Goal: Information Seeking & Learning: Learn about a topic

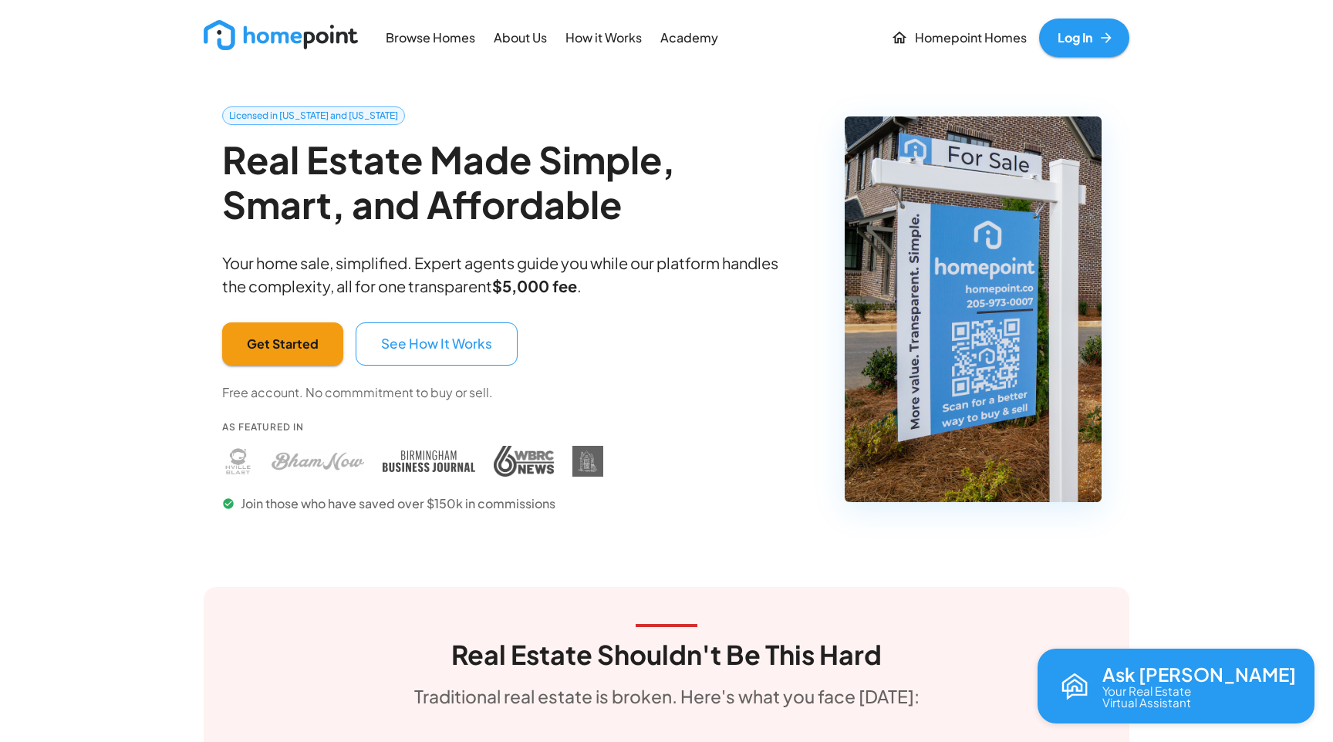
click at [570, 35] on p "How it Works" at bounding box center [604, 38] width 76 height 18
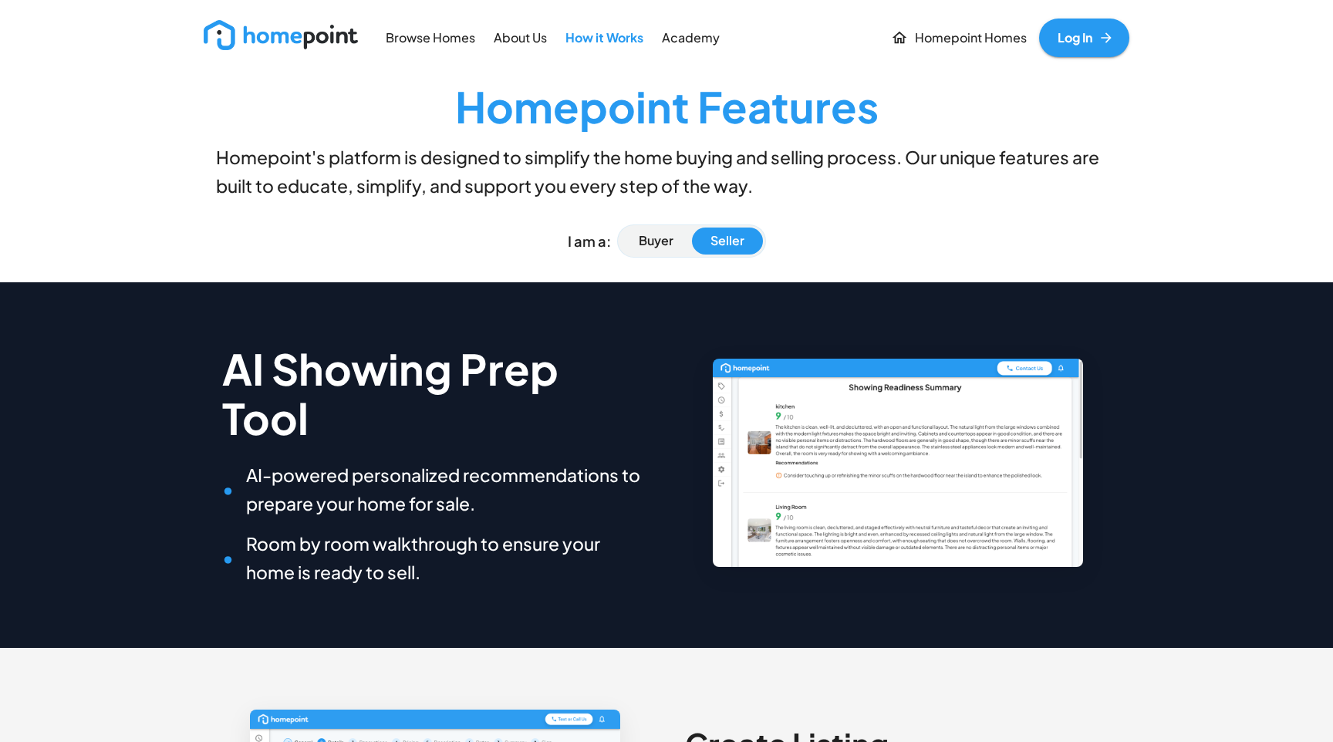
click at [329, 41] on img at bounding box center [281, 35] width 154 height 30
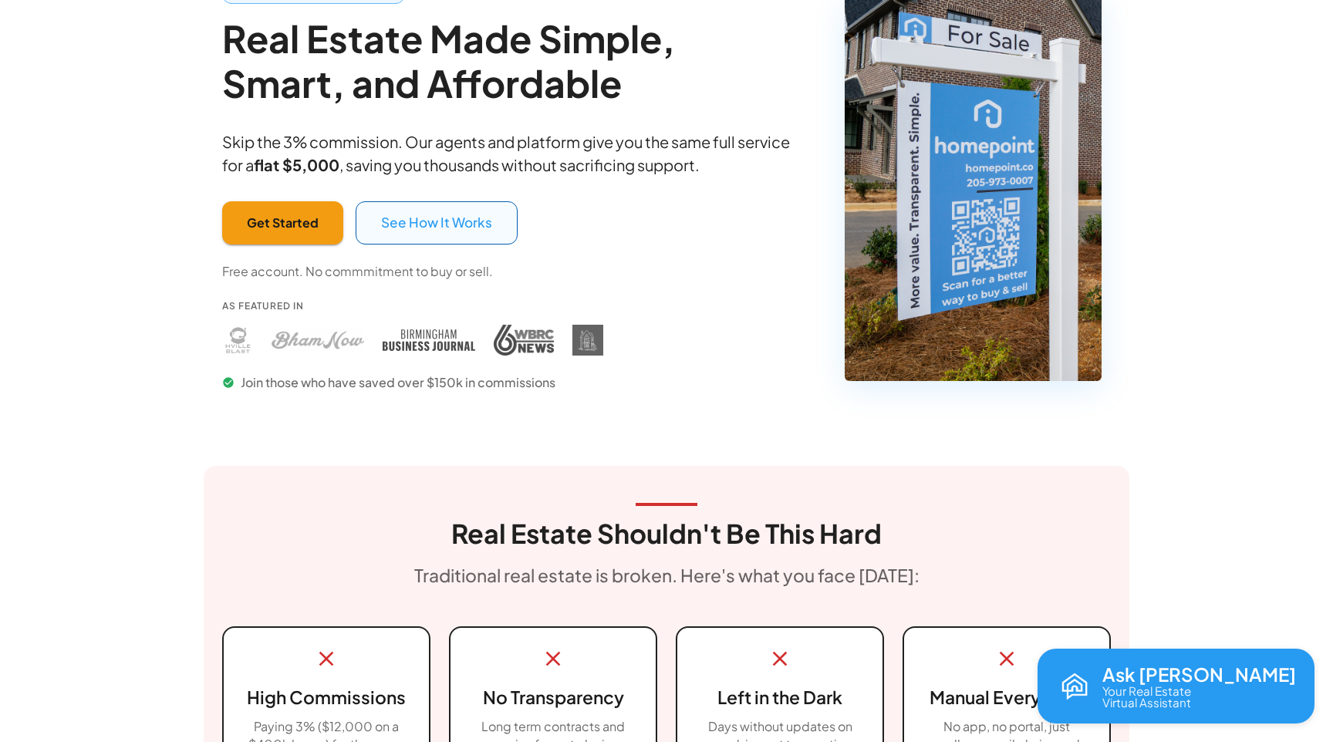
click at [450, 233] on button "See How It Works" at bounding box center [437, 222] width 162 height 43
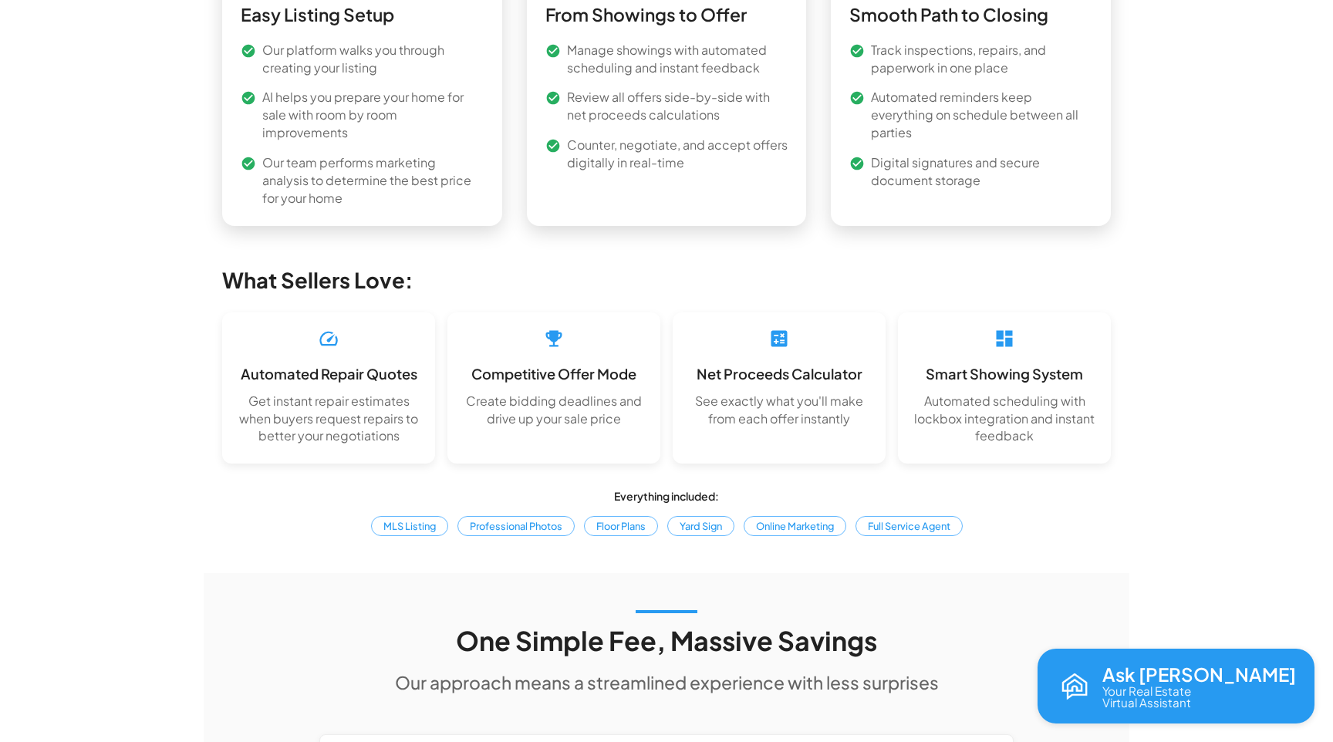
scroll to position [2167, 0]
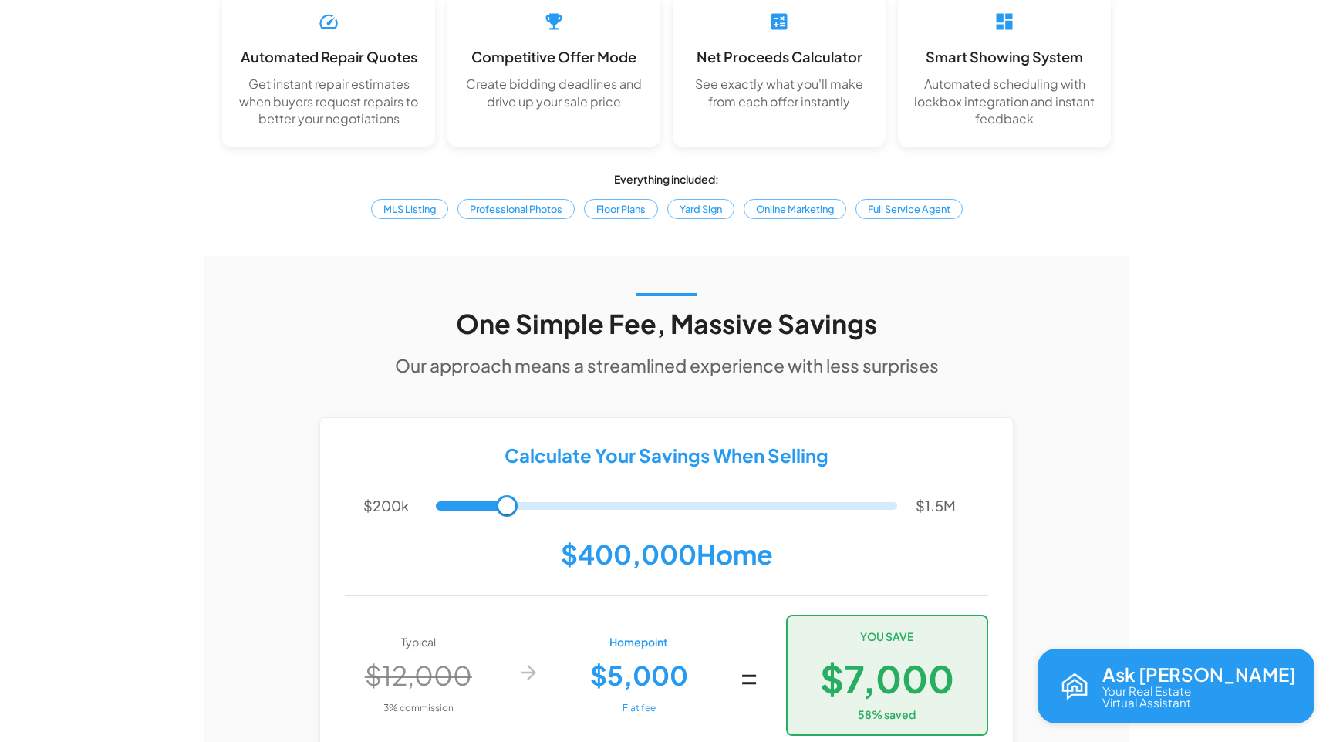
scroll to position [2494, 0]
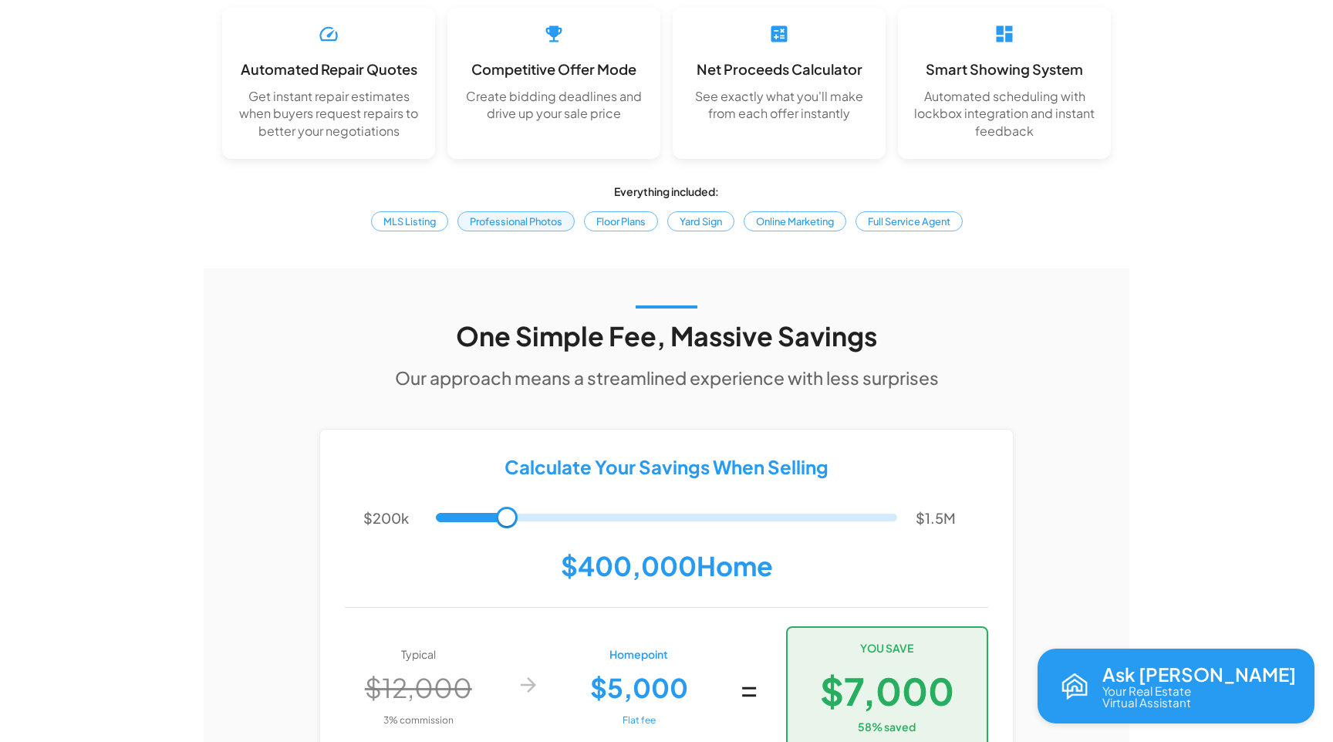
click at [508, 229] on span "Professional Photos" at bounding box center [515, 221] width 103 height 15
click at [620, 229] on span "Floor Plans" at bounding box center [621, 221] width 60 height 15
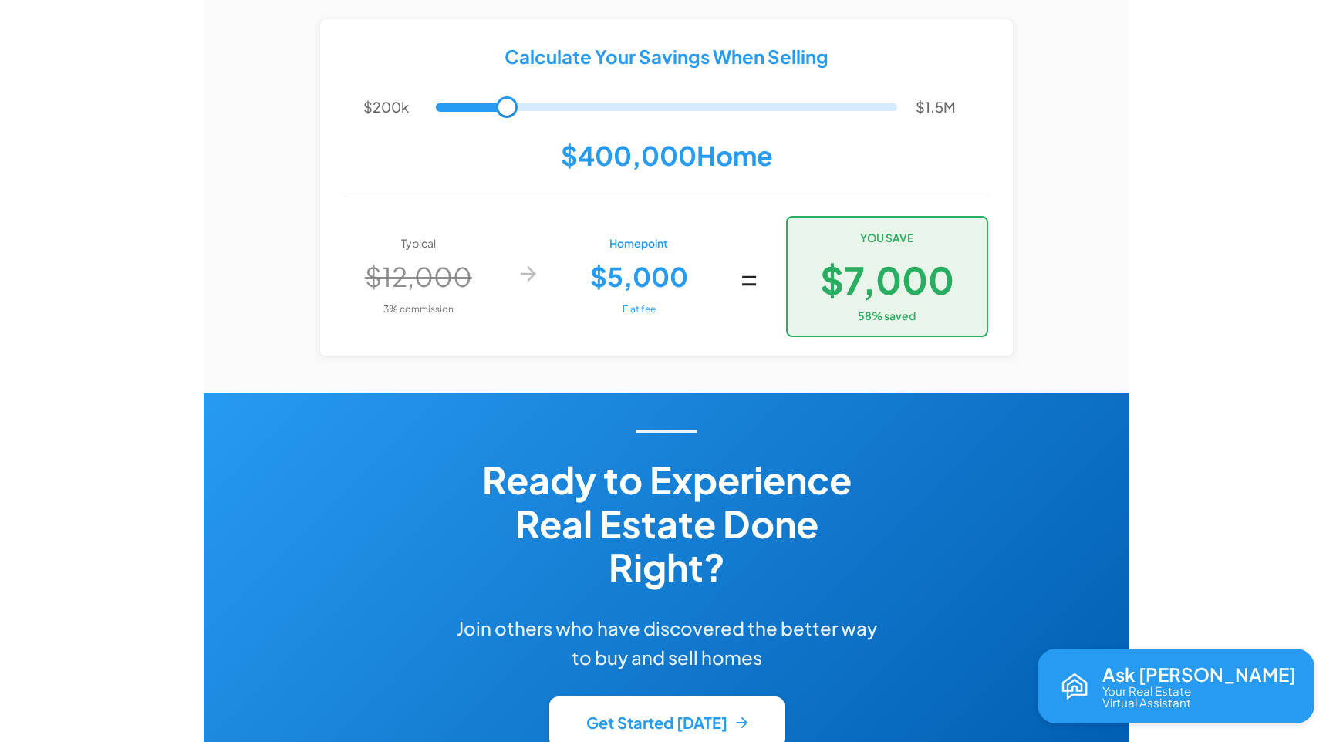
scroll to position [2893, 0]
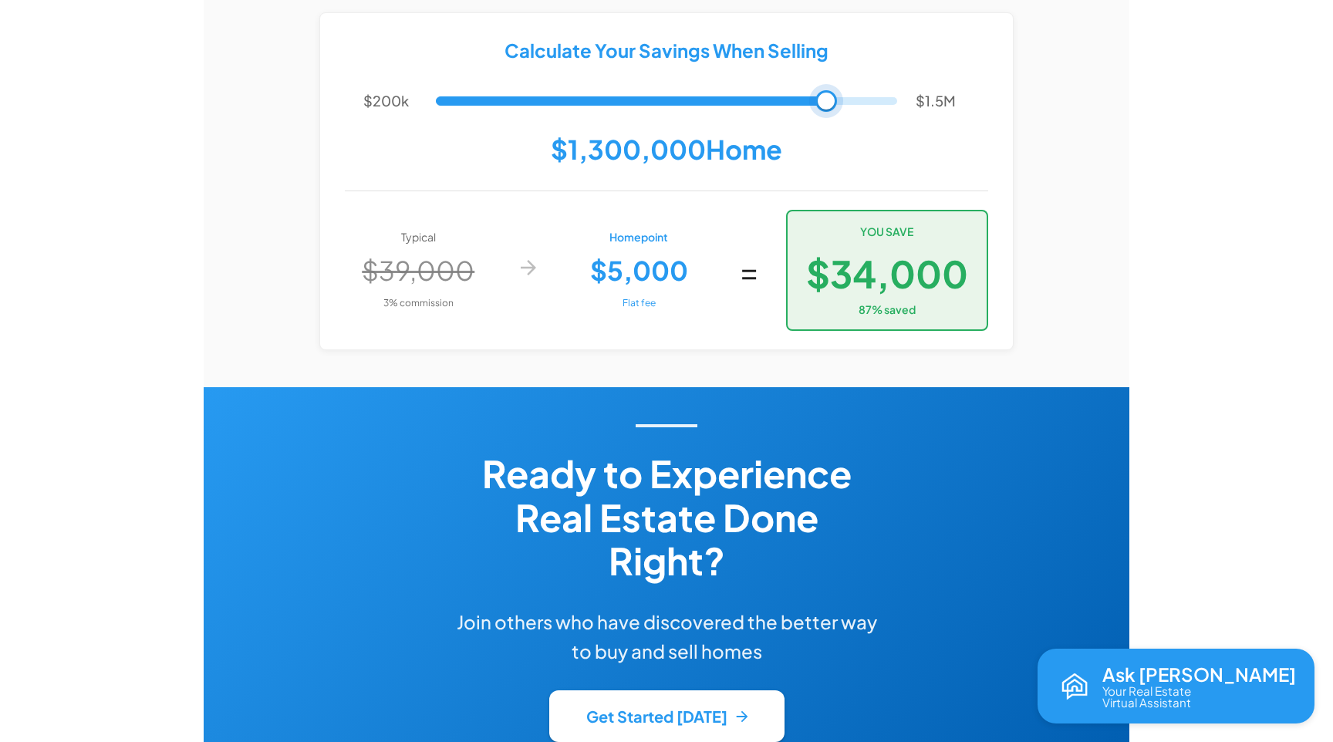
drag, startPoint x: 512, startPoint y: 346, endPoint x: 826, endPoint y: 353, distance: 314.9
click at [826, 112] on span at bounding box center [827, 101] width 22 height 22
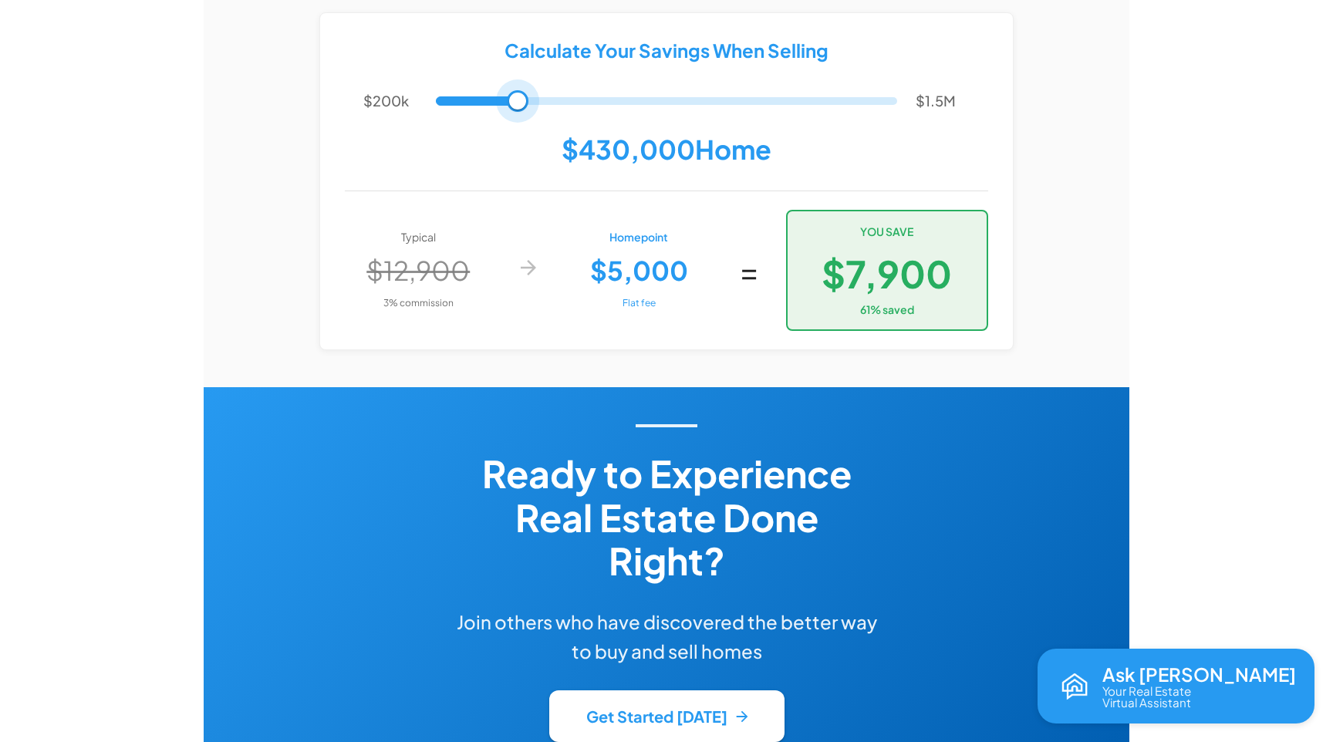
drag, startPoint x: 826, startPoint y: 353, endPoint x: 517, endPoint y: 389, distance: 311.4
click at [517, 166] on div "$200k $1.5M $430,000 Home" at bounding box center [666, 126] width 643 height 79
drag, startPoint x: 520, startPoint y: 343, endPoint x: 538, endPoint y: 420, distance: 78.4
click at [538, 350] on div "Calculate Your Savings When Selling $200k $1.5M $480,000 Home Typical $14,400 3…" at bounding box center [666, 181] width 693 height 337
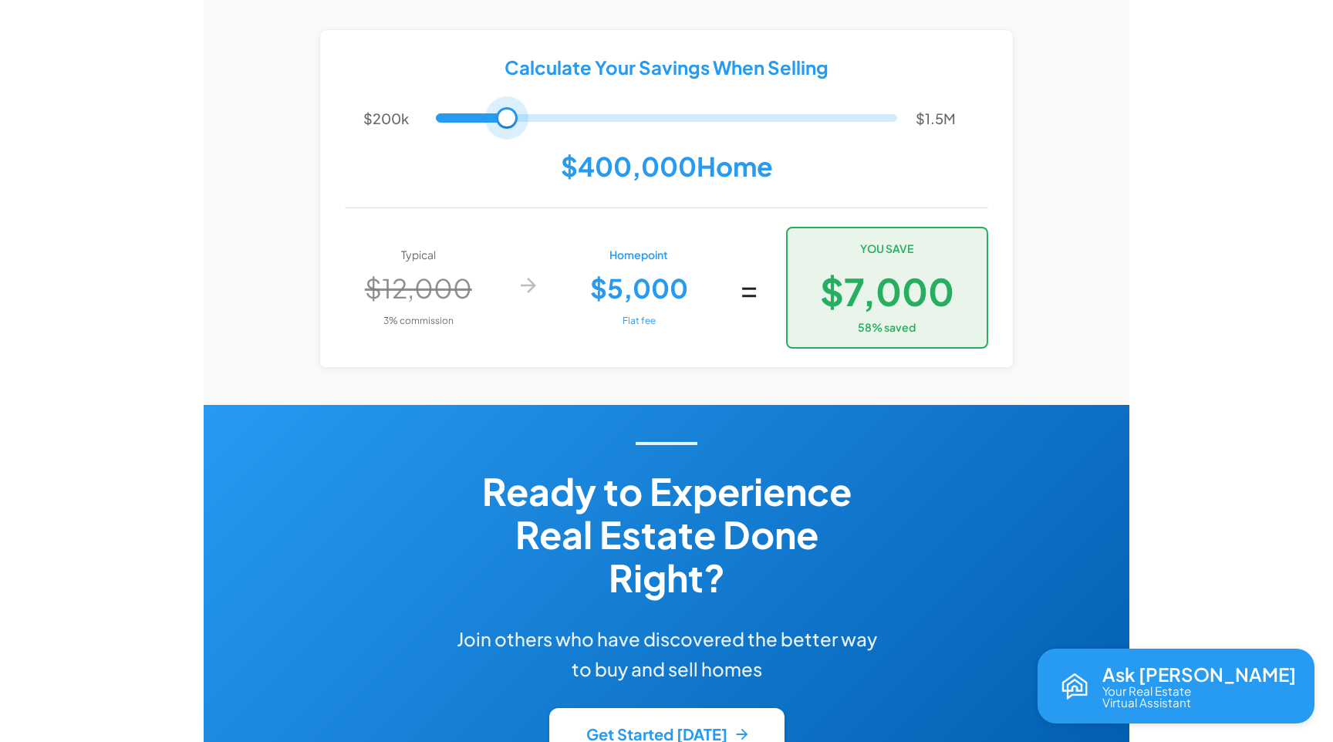
drag, startPoint x: 538, startPoint y: 348, endPoint x: 507, endPoint y: 400, distance: 60.2
click at [507, 183] on div "$200k $1.5M $400,000 Home" at bounding box center [666, 143] width 643 height 79
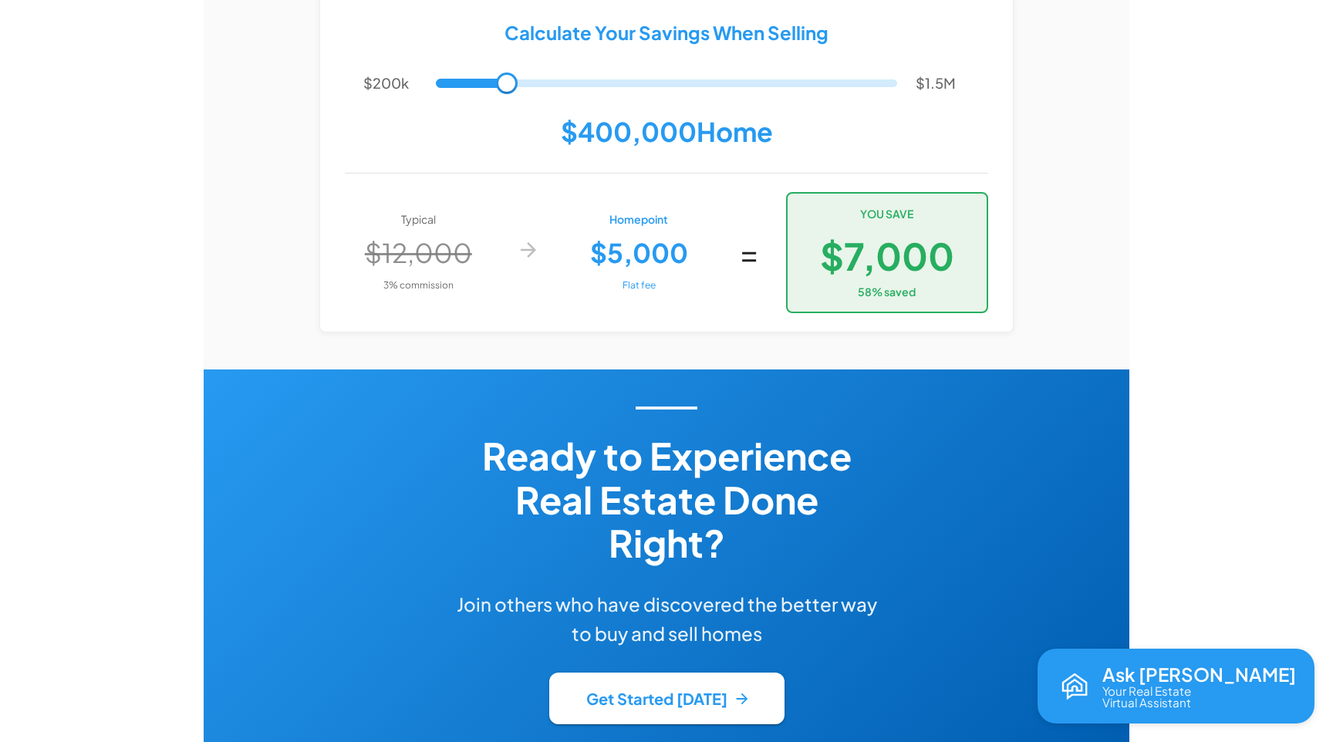
scroll to position [2913, 0]
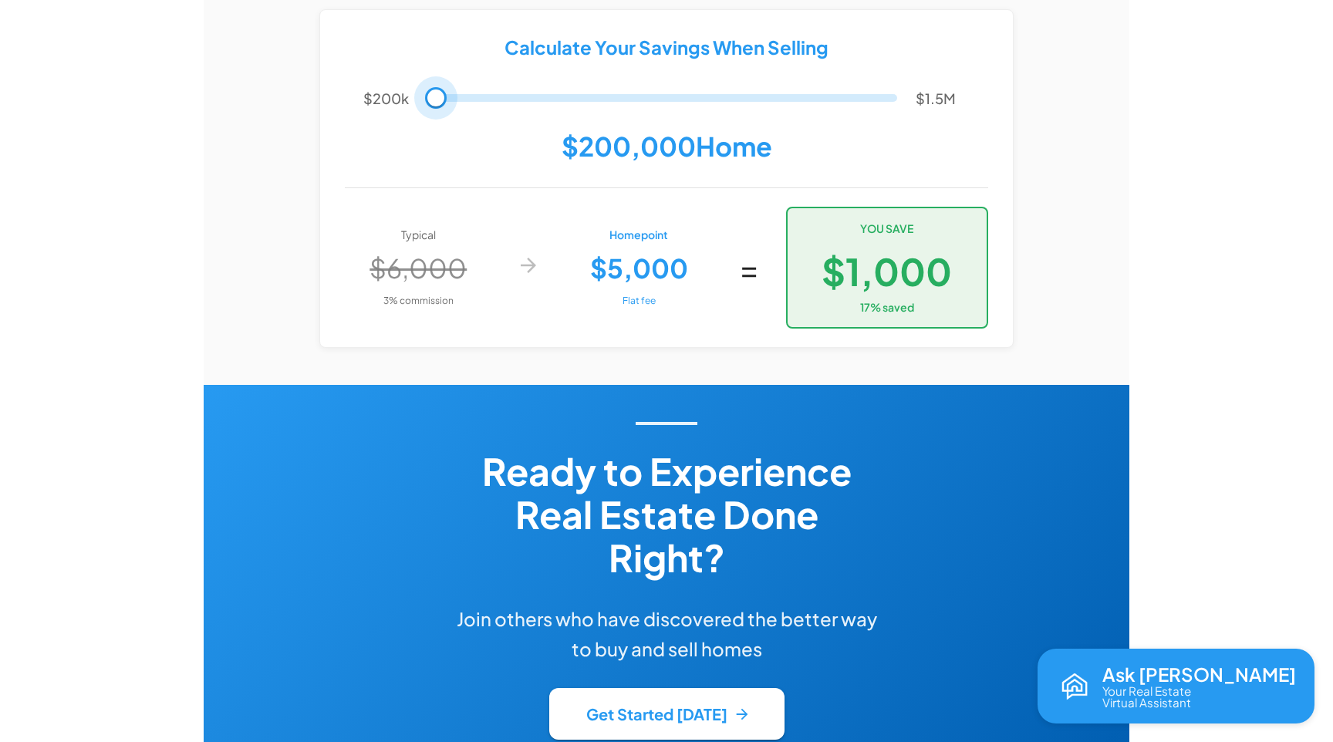
drag, startPoint x: 513, startPoint y: 332, endPoint x: 388, endPoint y: 390, distance: 138.1
click at [388, 163] on div "$200k $1.5M $200,000 Home" at bounding box center [666, 123] width 643 height 79
drag, startPoint x: 434, startPoint y: 336, endPoint x: 387, endPoint y: 294, distance: 62.9
click at [387, 294] on div "Calculate Your Savings When Selling $200k $1.5M $200,000 Home Typical $6,000 3%…" at bounding box center [666, 178] width 693 height 337
type input "******"
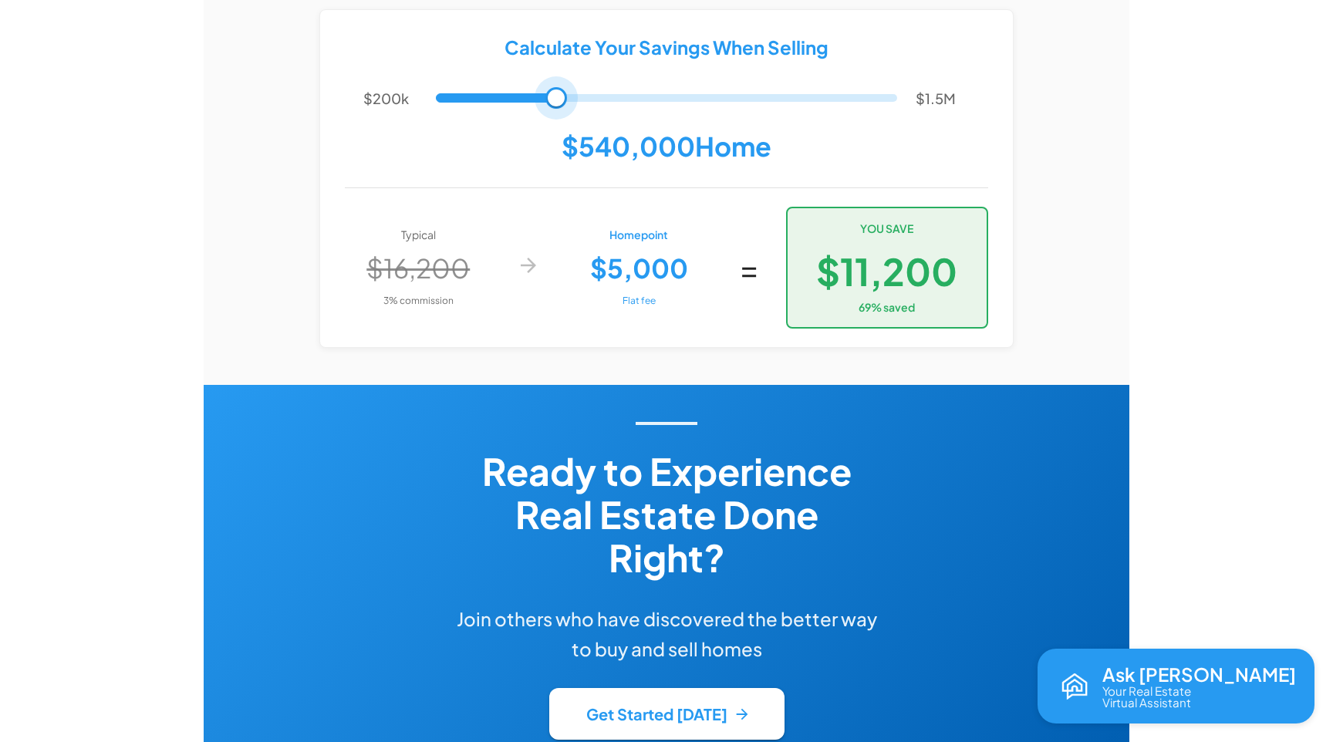
drag, startPoint x: 433, startPoint y: 325, endPoint x: 559, endPoint y: 356, distance: 130.4
click at [559, 163] on div "$200k $1.5M $540,000 Home" at bounding box center [666, 123] width 643 height 79
click at [317, 342] on div "Calculate Your Savings When Selling $200k $1.5M $550,000 Home Typical $16,500 3…" at bounding box center [666, 178] width 889 height 339
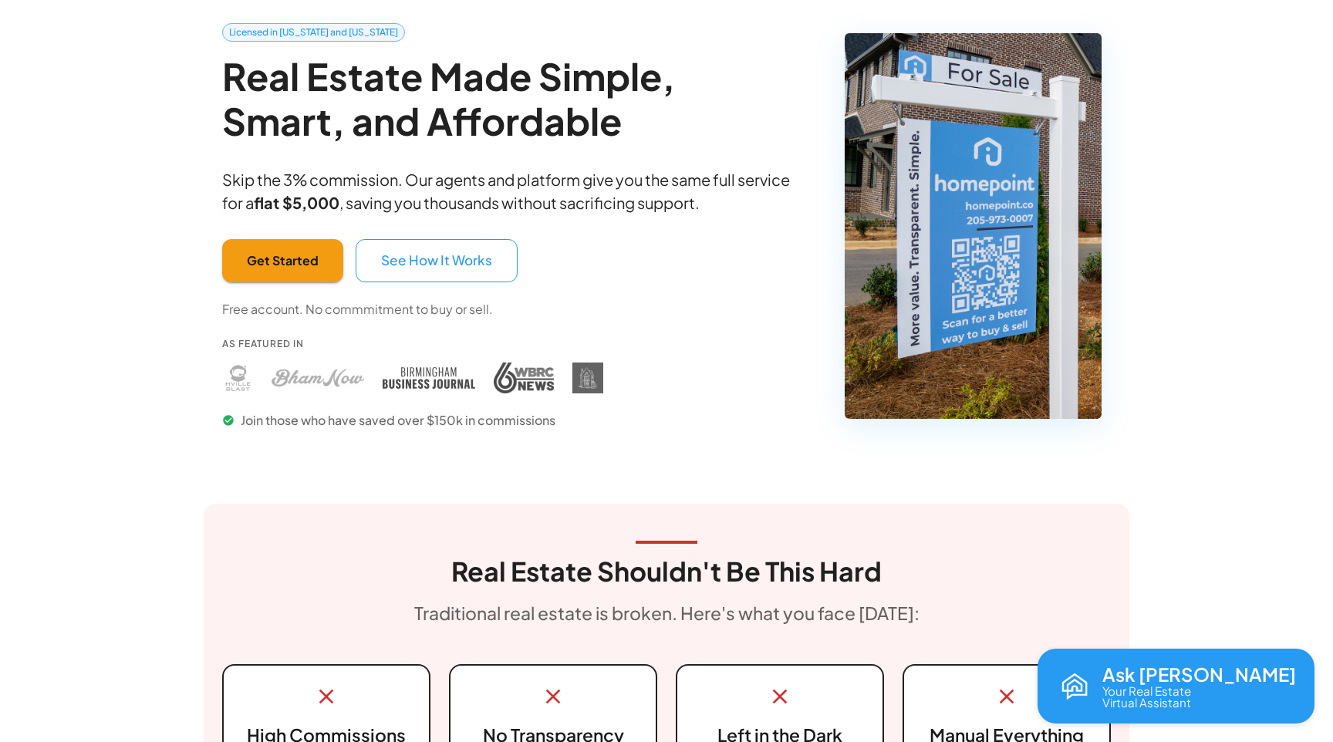
scroll to position [79, 0]
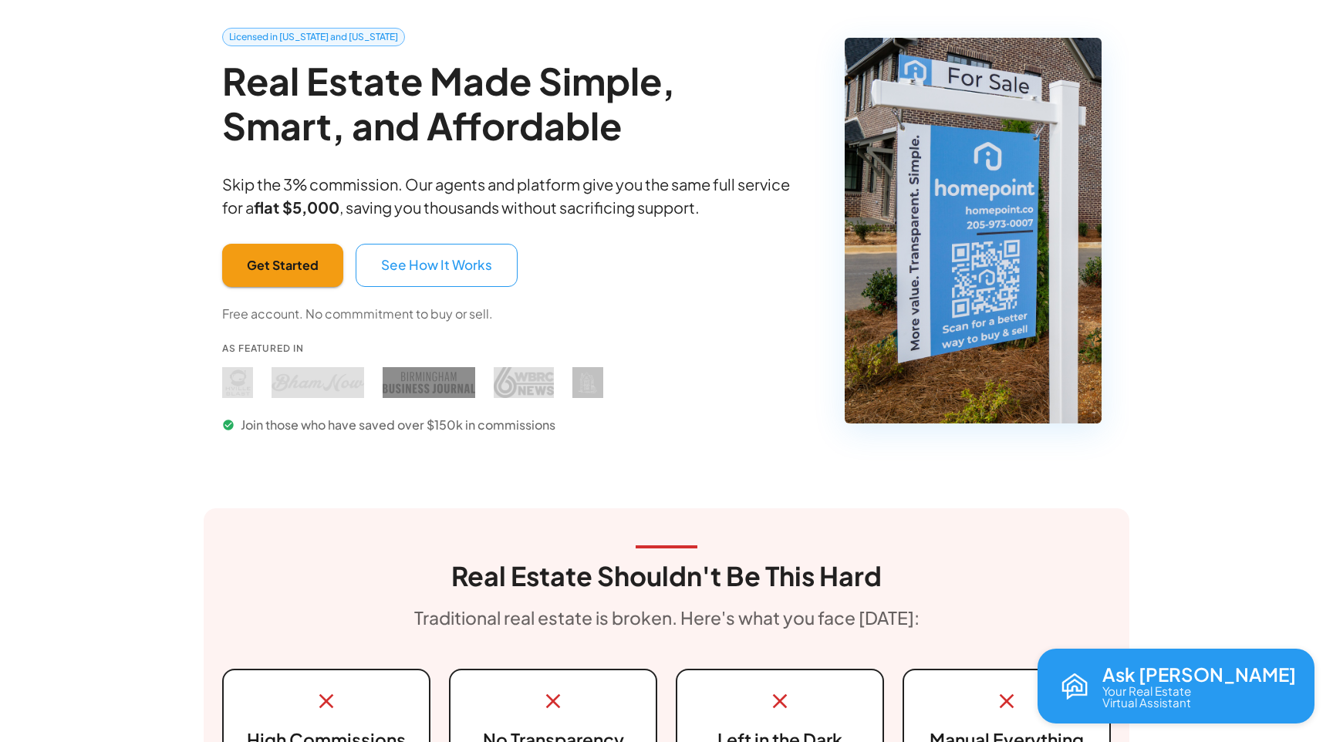
drag, startPoint x: 186, startPoint y: 383, endPoint x: 679, endPoint y: 419, distance: 494.3
click at [679, 419] on div "Licensed in [US_STATE] and [US_STATE] Real Estate Made Simple, Smart, and Affor…" at bounding box center [513, 243] width 583 height 431
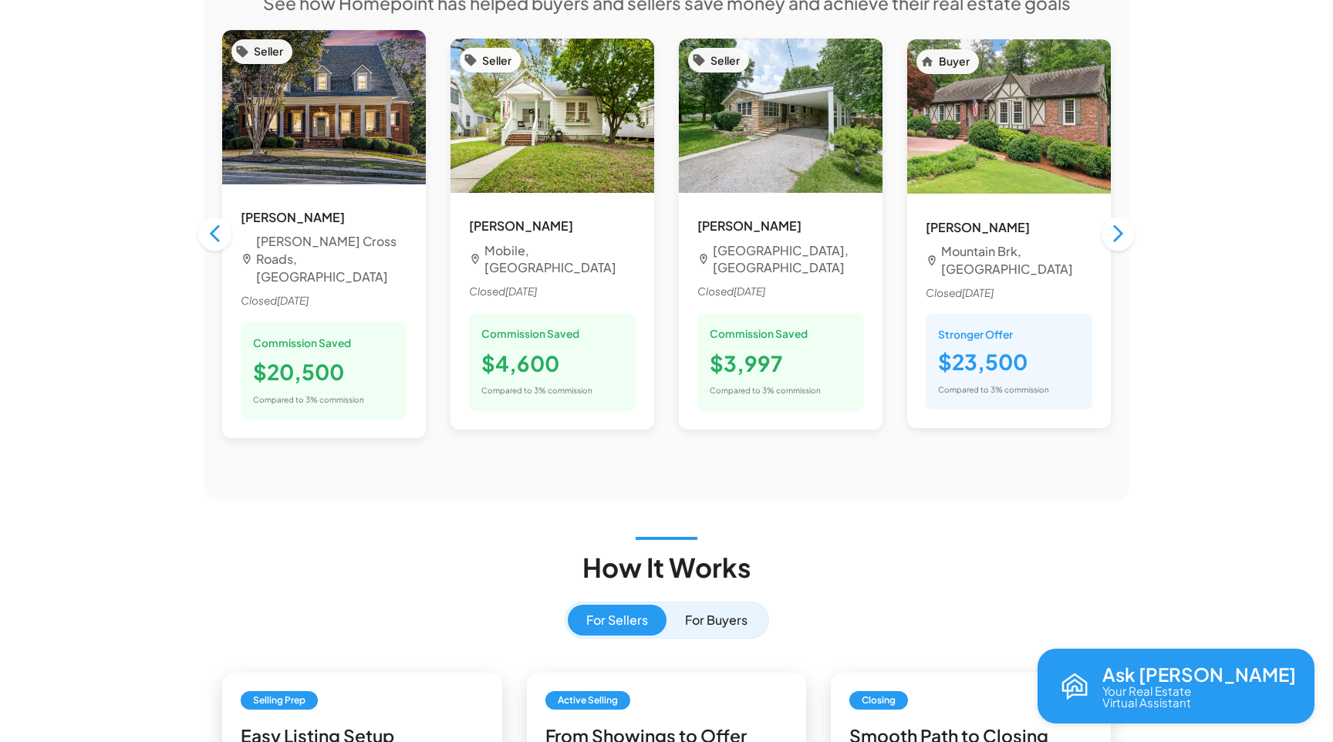
scroll to position [1465, 0]
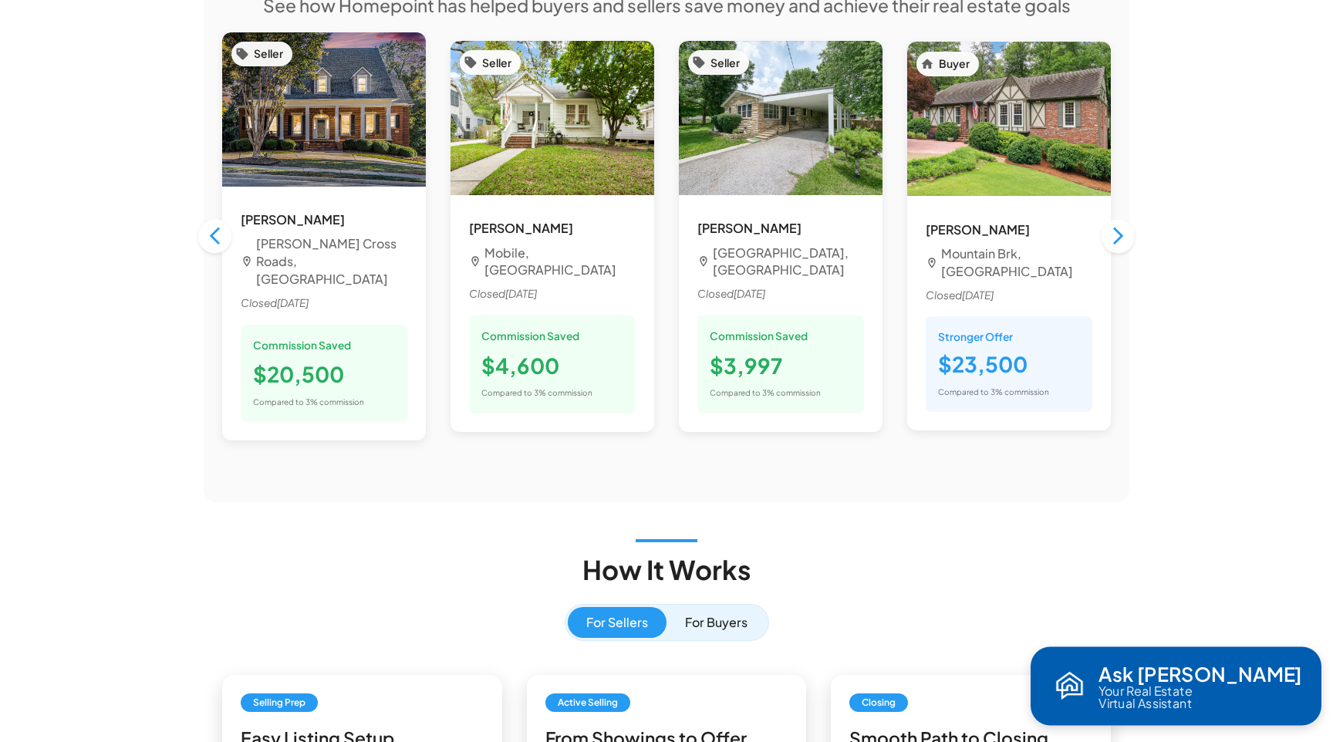
click at [1278, 681] on p "Ask [PERSON_NAME]" at bounding box center [1201, 675] width 204 height 22
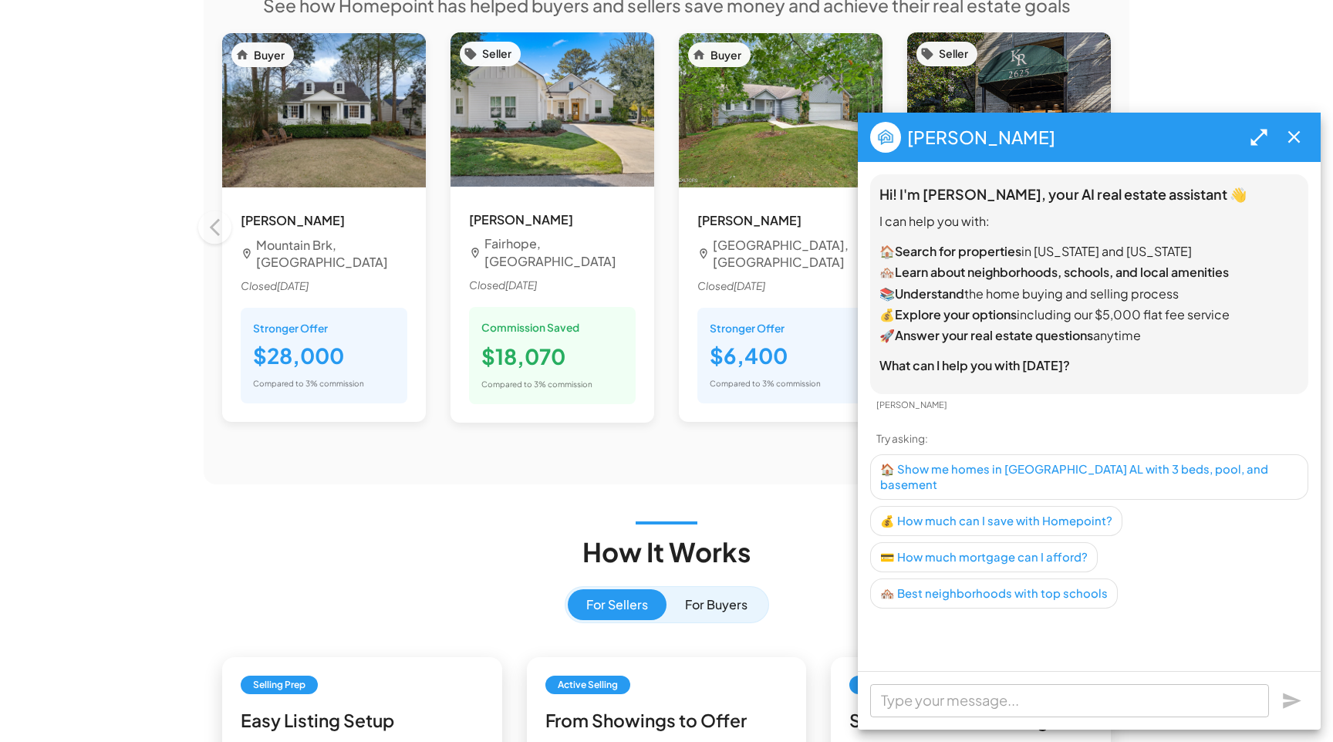
click at [1298, 140] on icon "button" at bounding box center [1294, 137] width 12 height 12
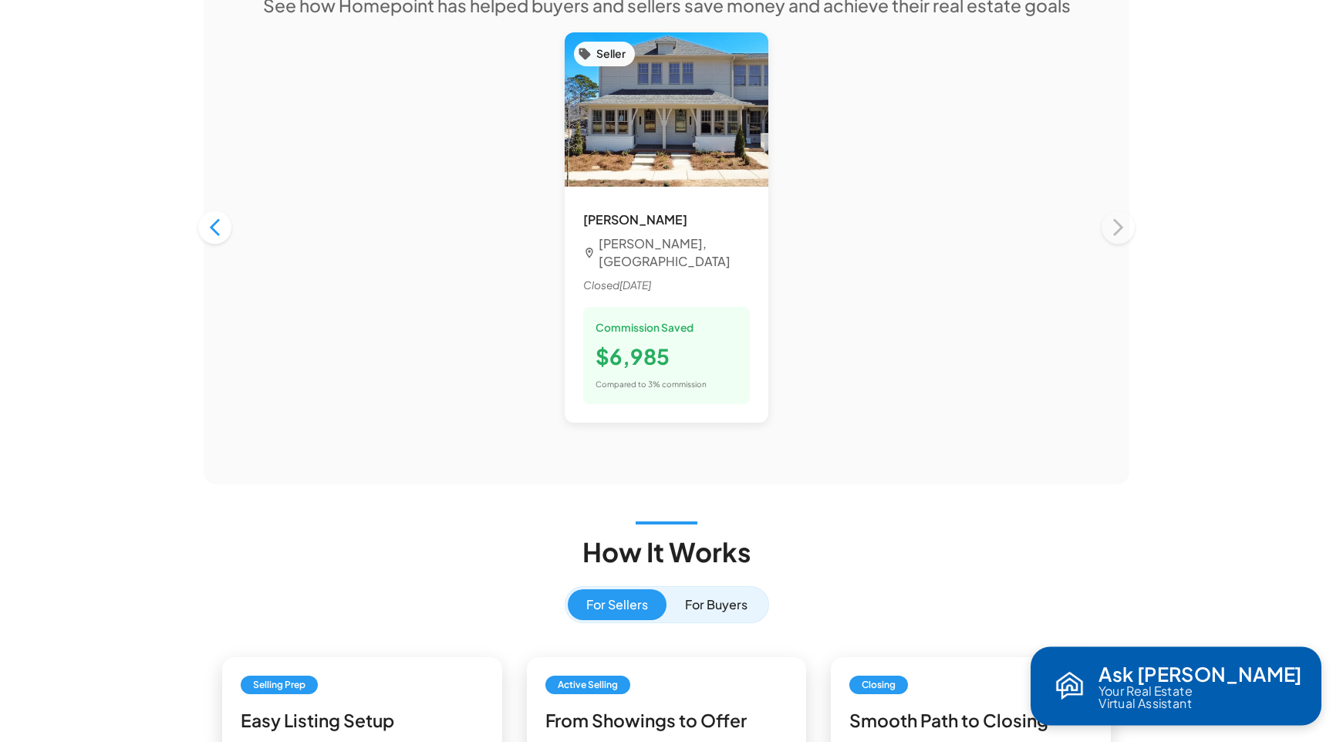
click at [1202, 690] on div "Ask [PERSON_NAME] Your Real Estate Virtual Assistant" at bounding box center [1176, 687] width 252 height 46
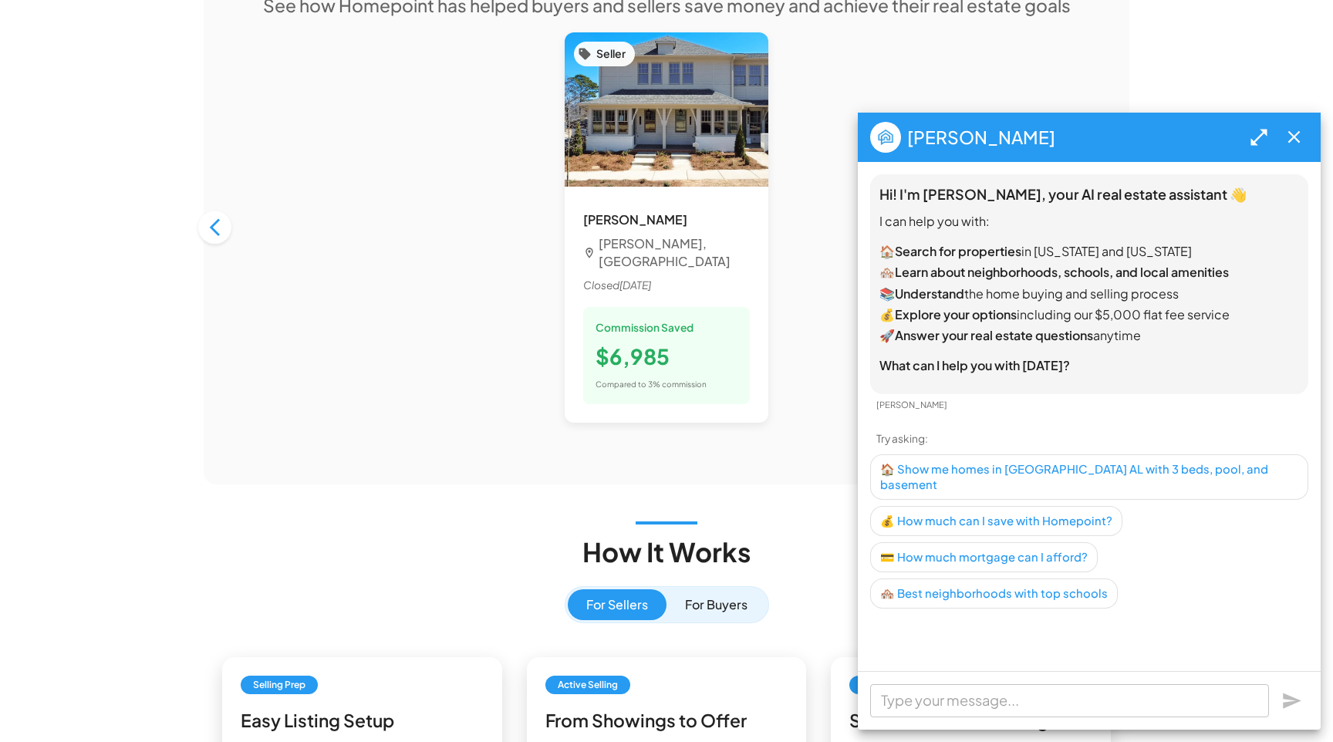
click at [1293, 144] on icon "button" at bounding box center [1294, 137] width 21 height 21
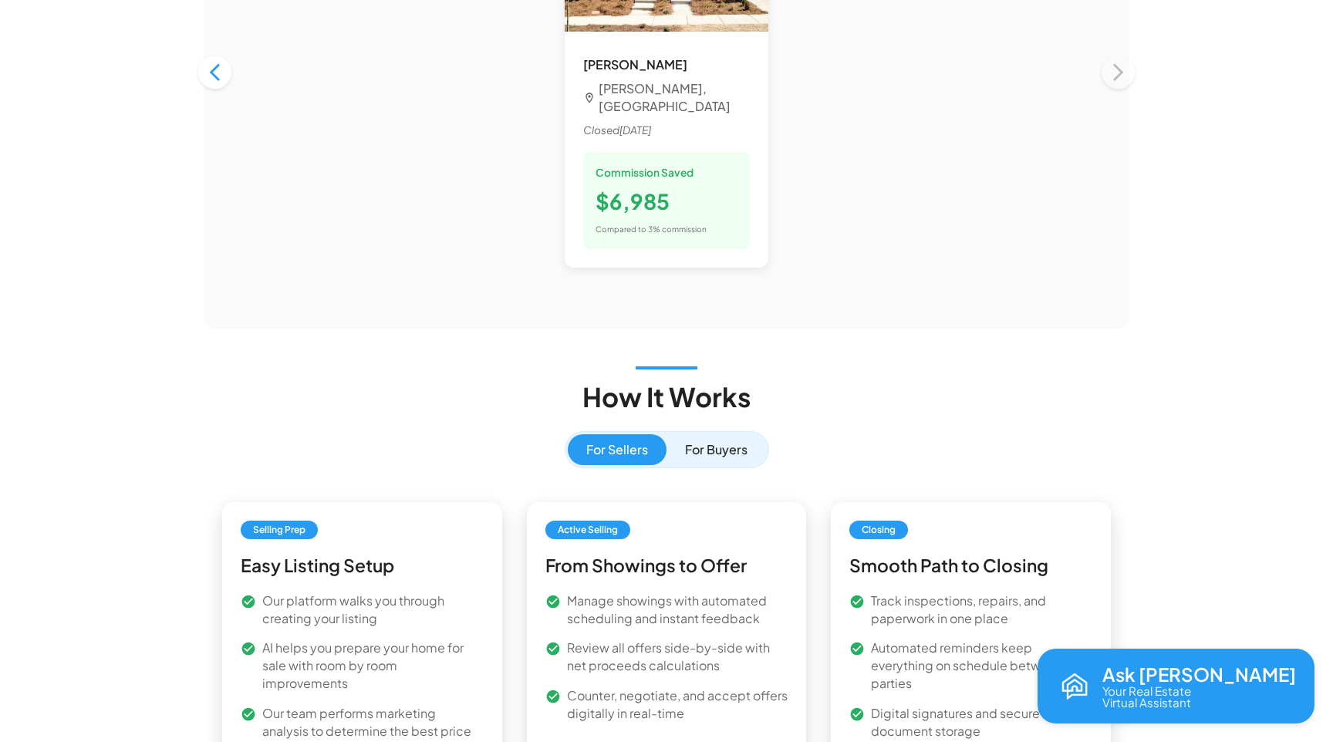
scroll to position [1621, 0]
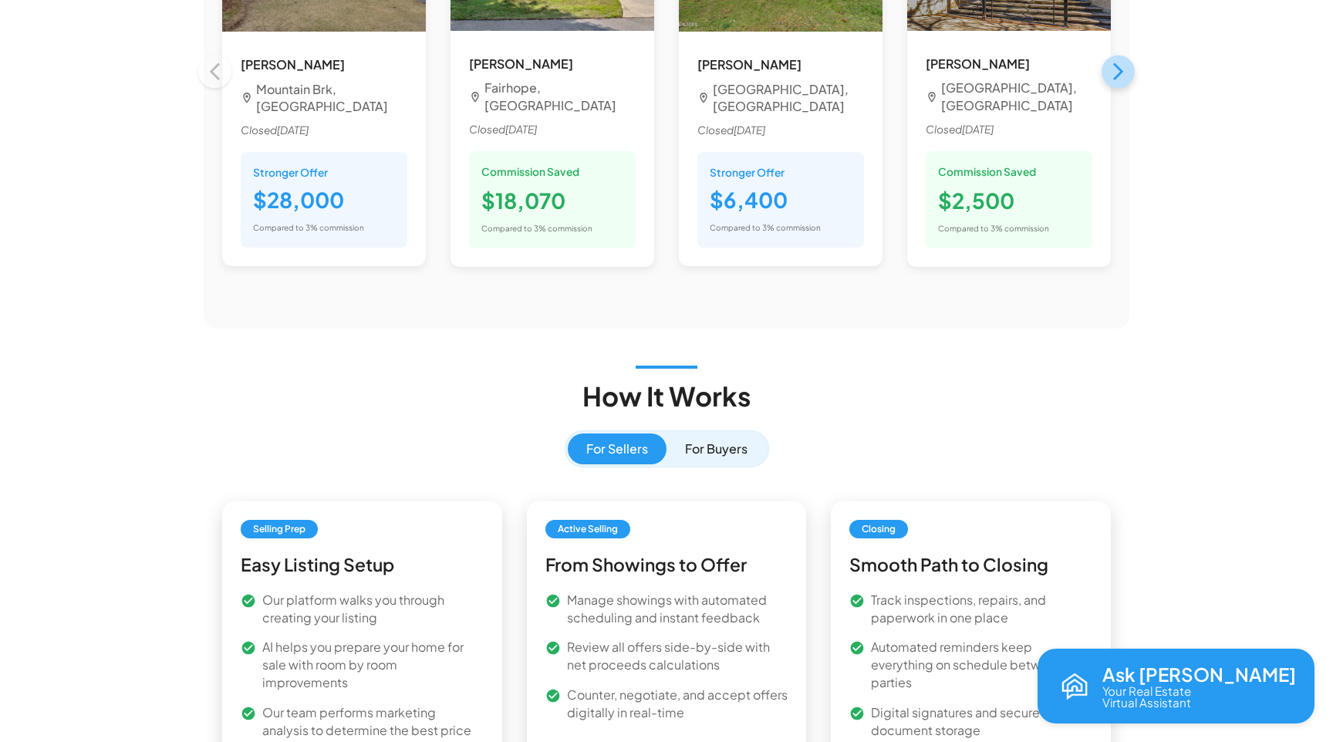
click at [1123, 61] on icon "button" at bounding box center [1118, 71] width 21 height 21
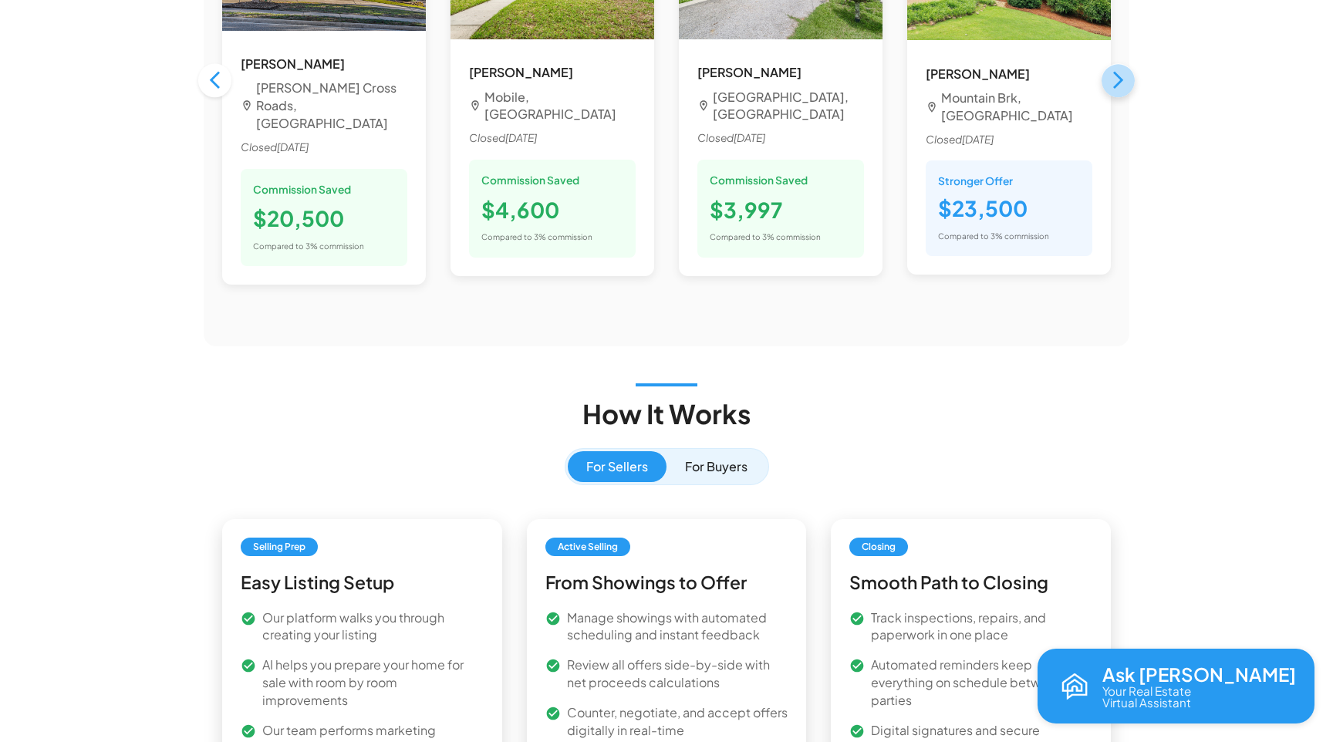
click at [1123, 70] on icon "button" at bounding box center [1118, 80] width 21 height 21
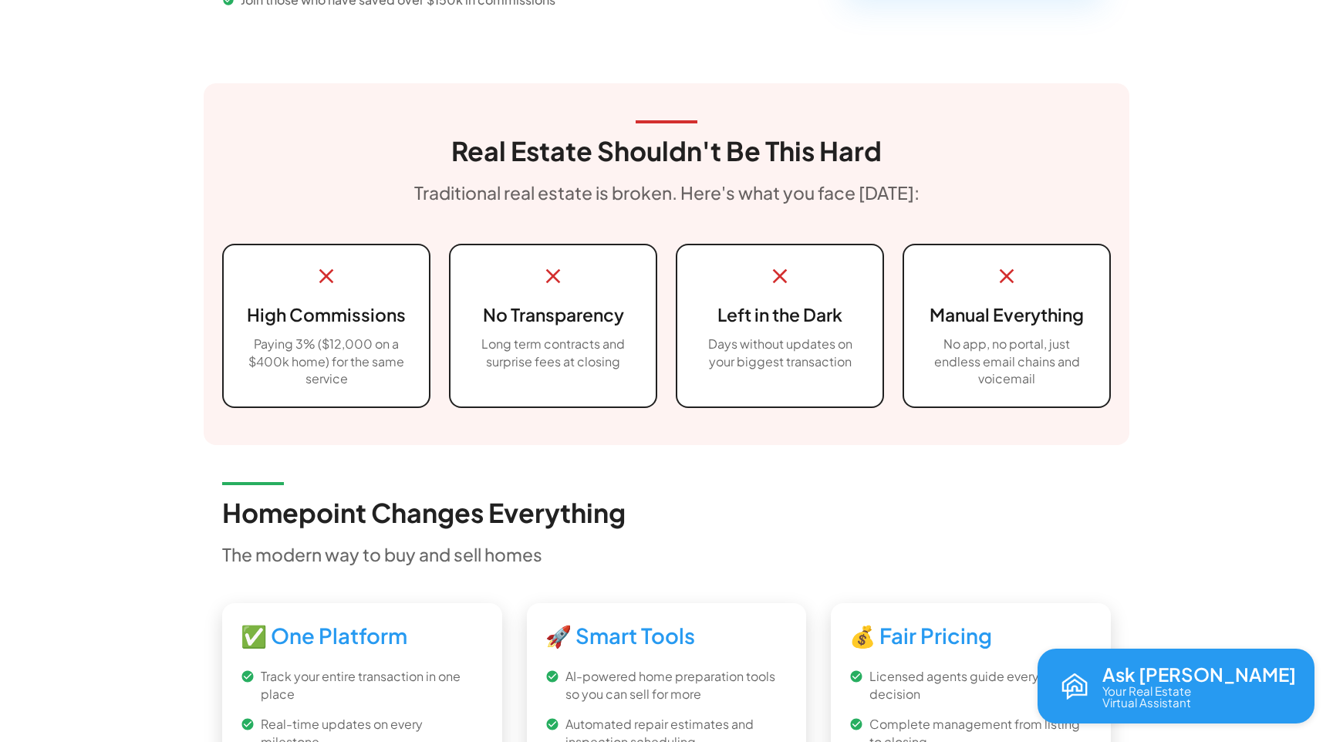
scroll to position [0, 0]
